Goal: Information Seeking & Learning: Get advice/opinions

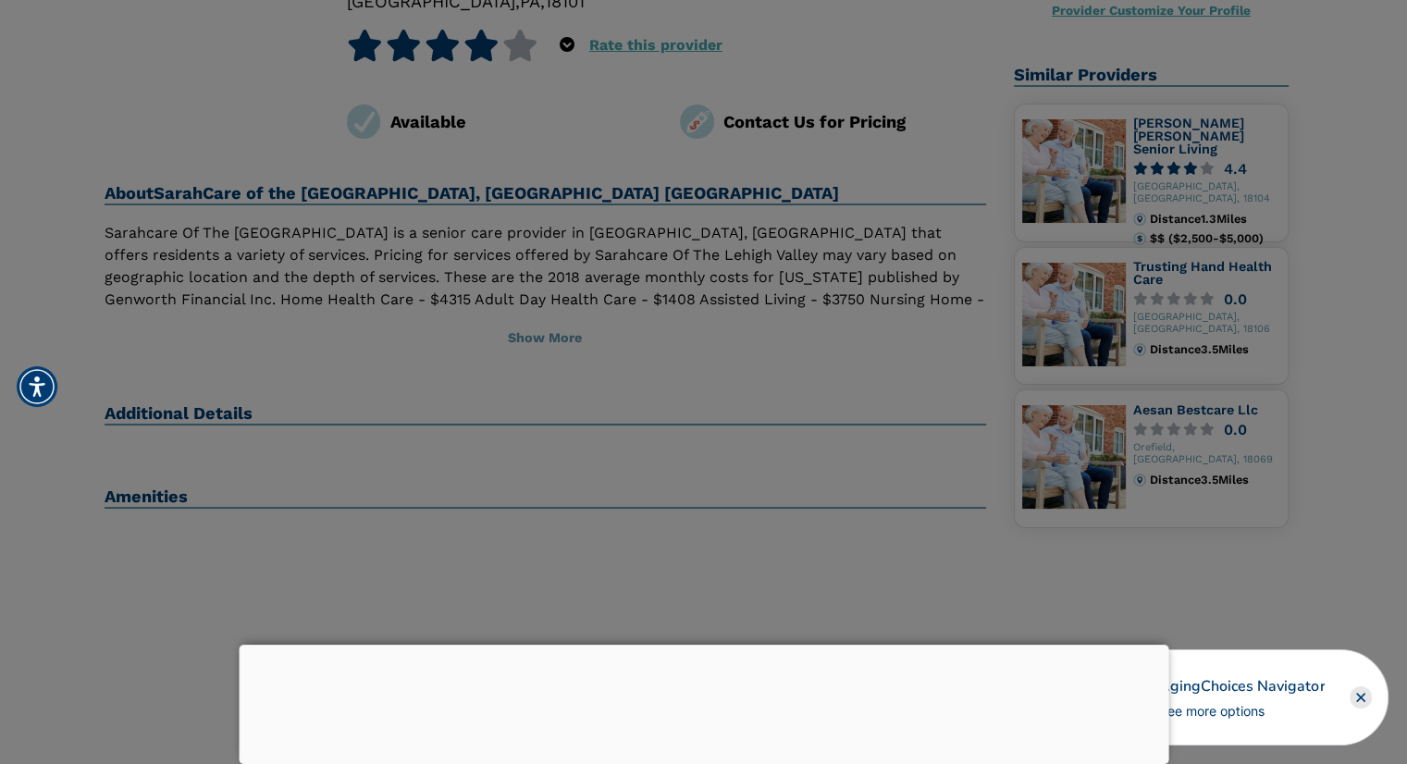
scroll to position [185, 0]
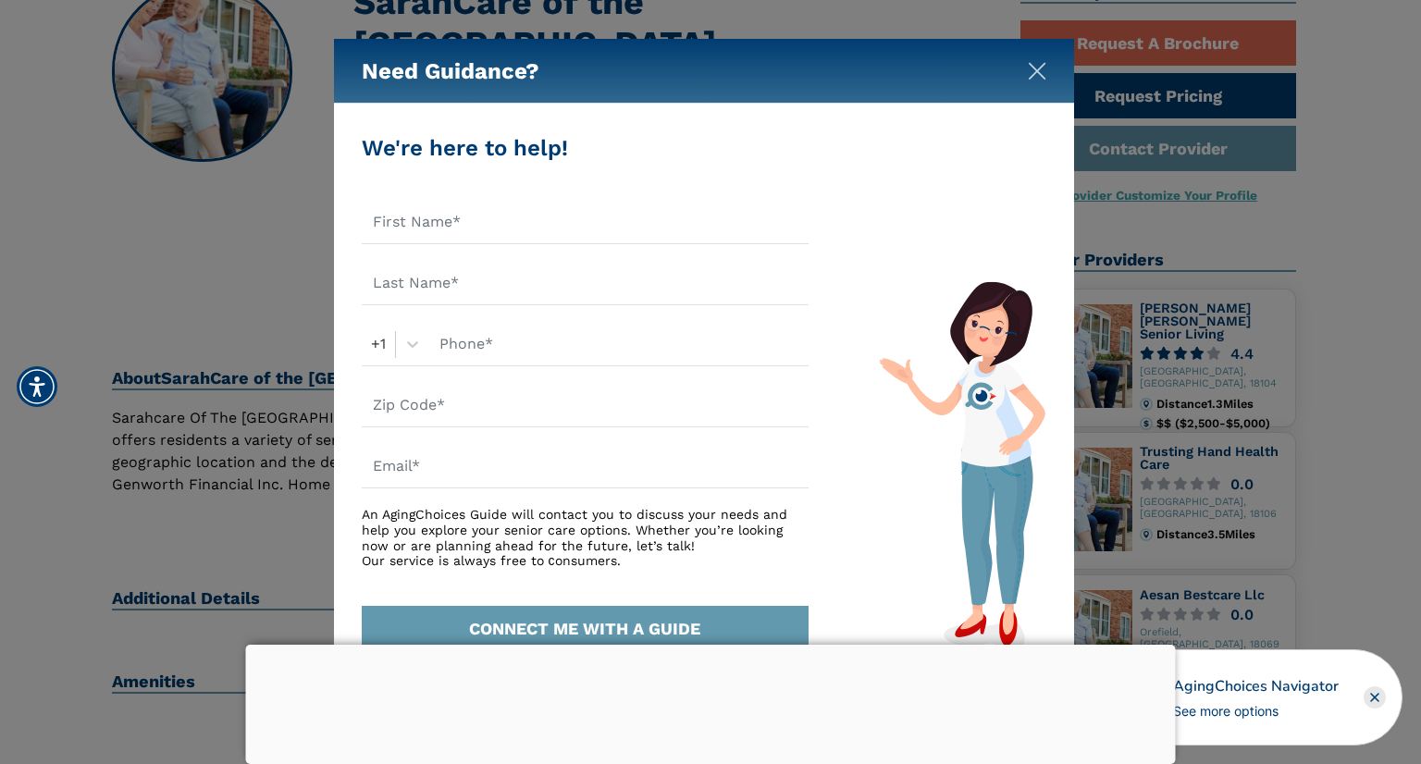
click at [1032, 71] on img "Close" at bounding box center [1037, 71] width 19 height 19
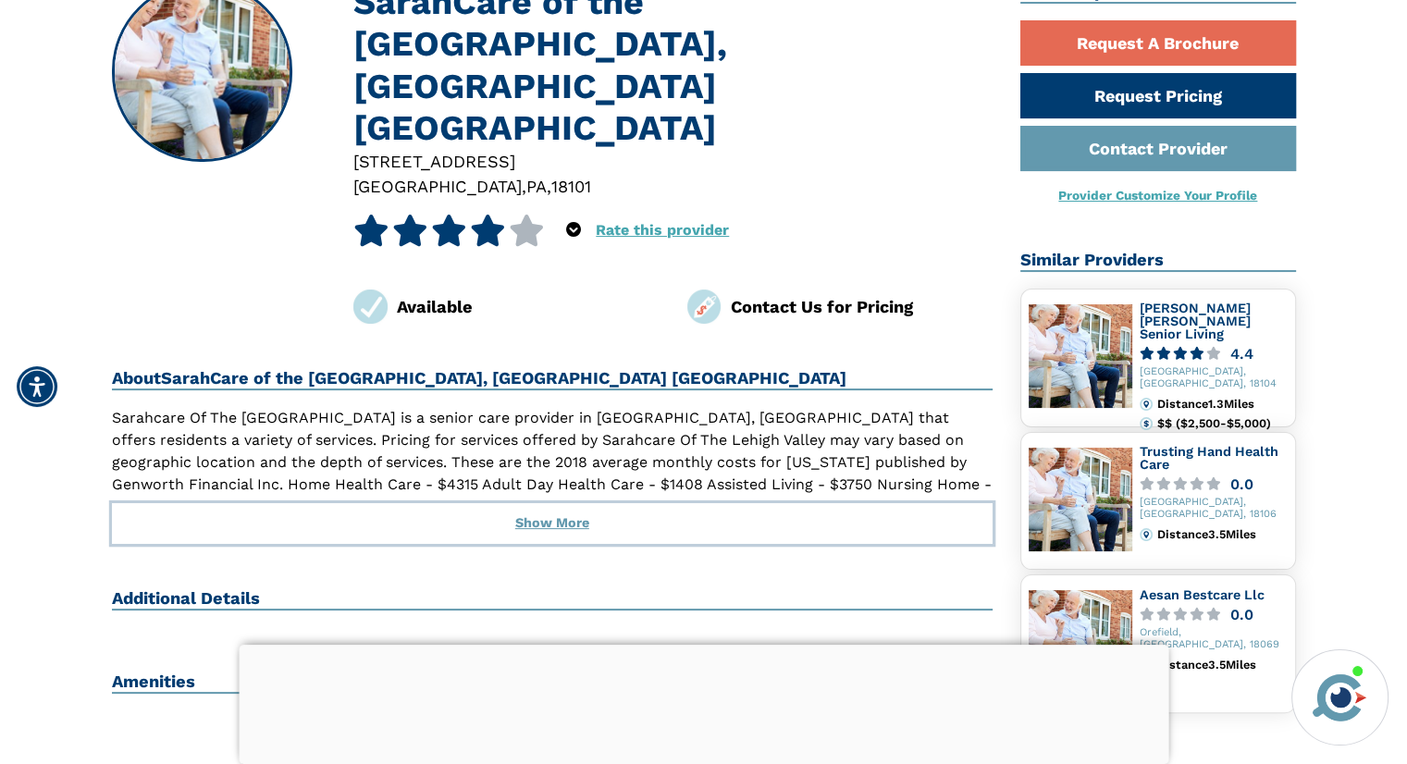
click at [532, 503] on button "Show More" at bounding box center [553, 523] width 882 height 41
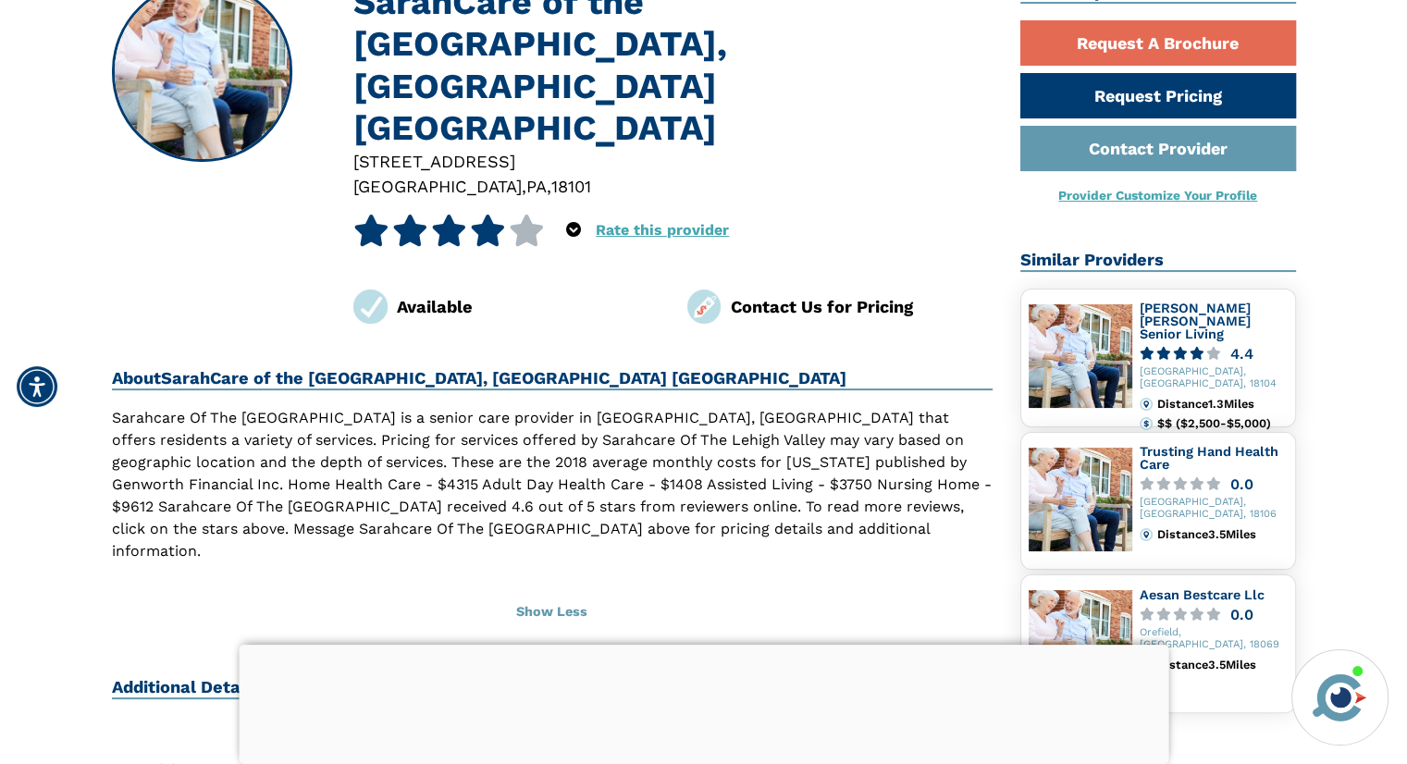
click at [486, 215] on icon at bounding box center [488, 230] width 36 height 31
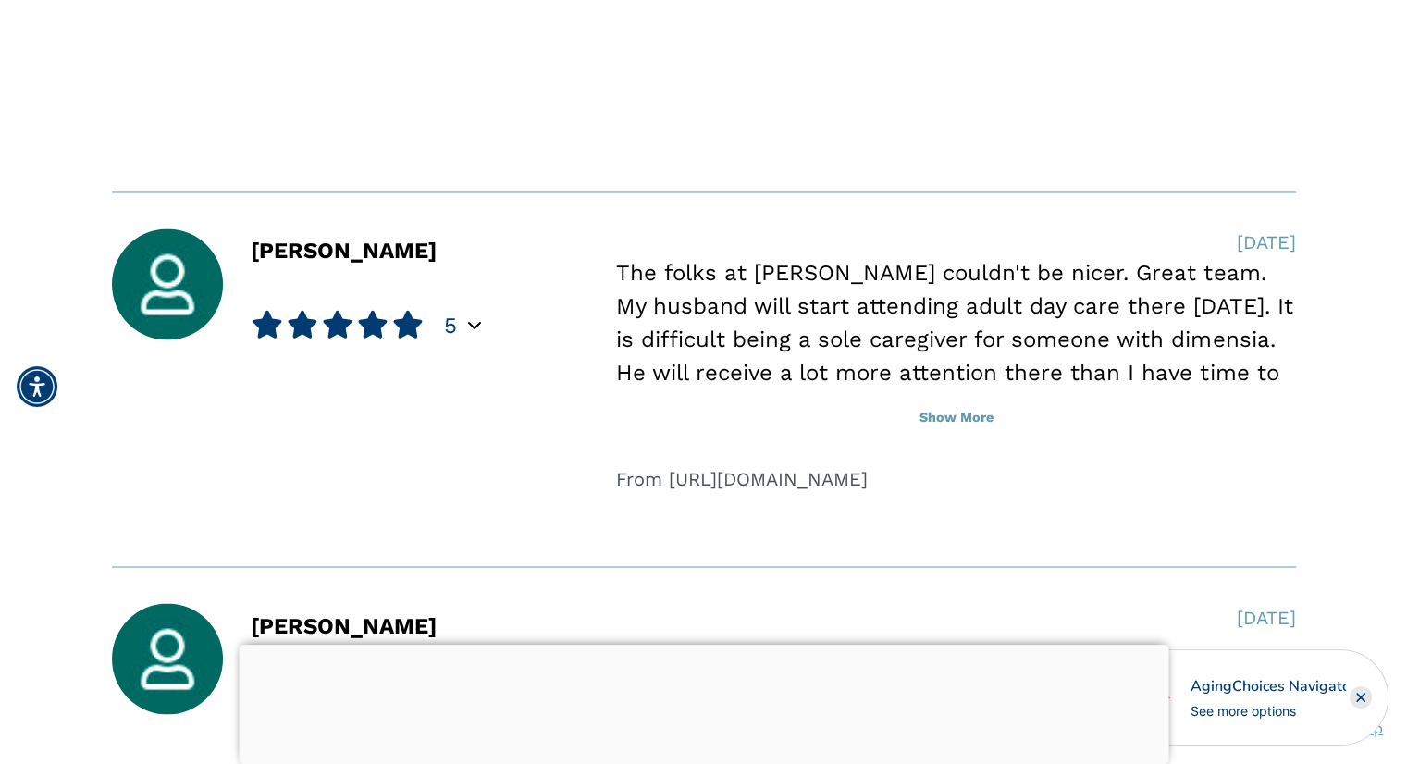
scroll to position [3330, 0]
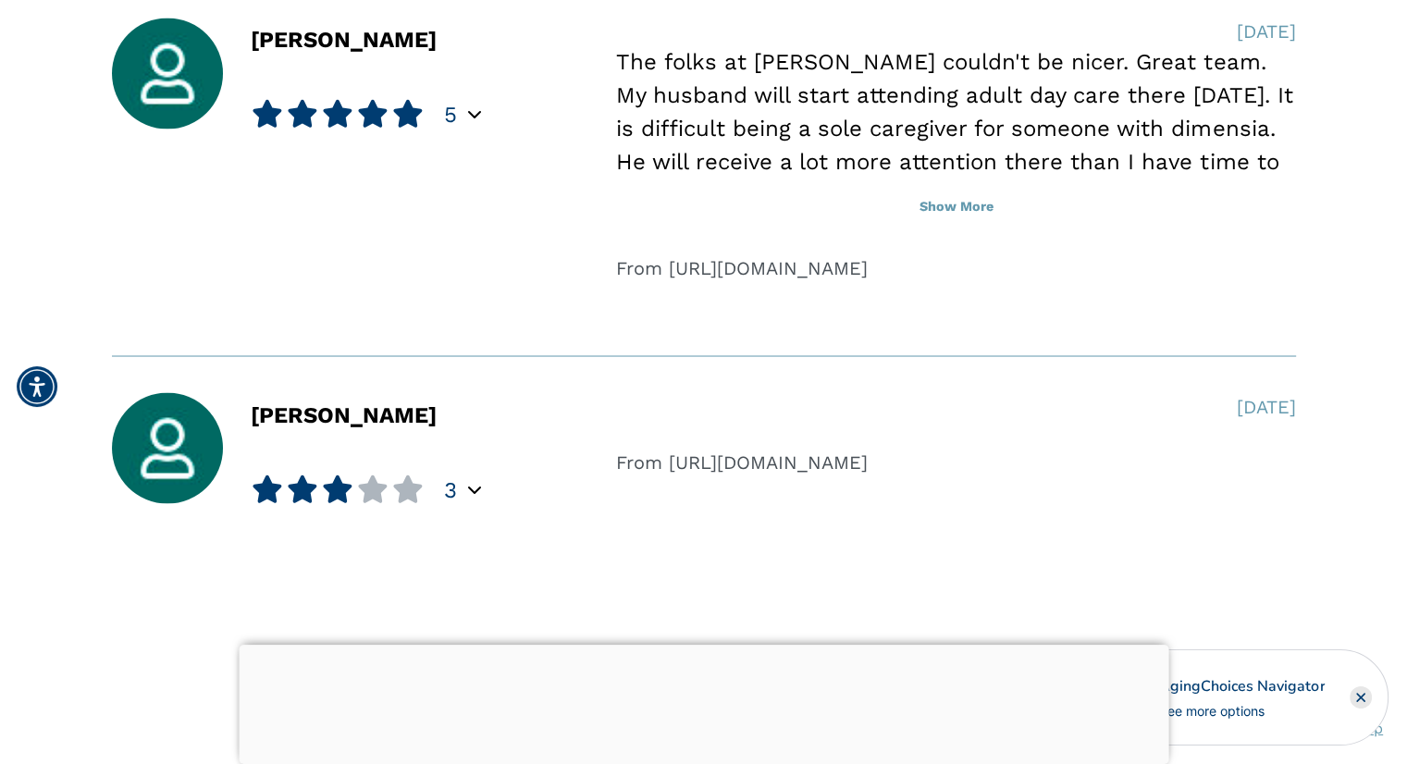
click at [699, 645] on div at bounding box center [704, 645] width 930 height 0
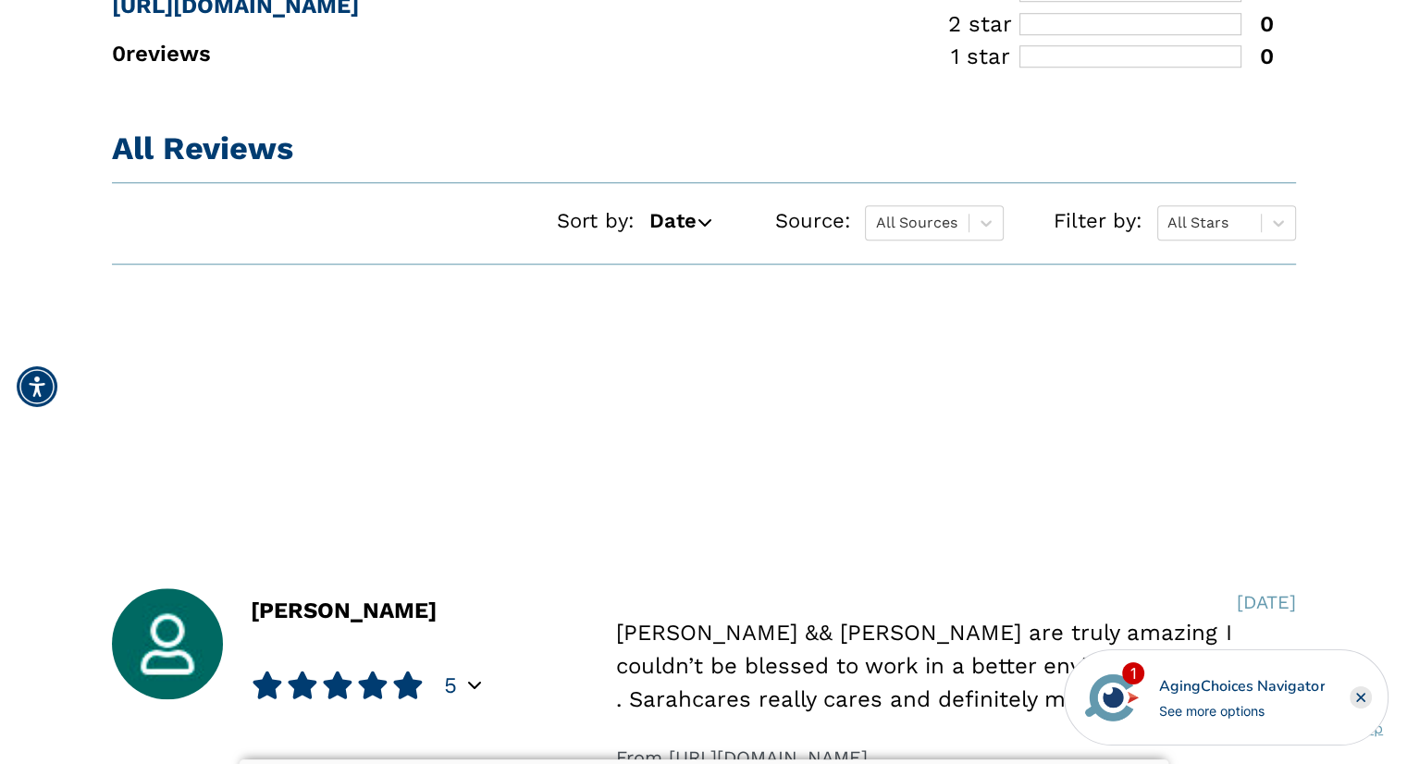
scroll to position [1480, 0]
